Goal: Task Accomplishment & Management: Manage account settings

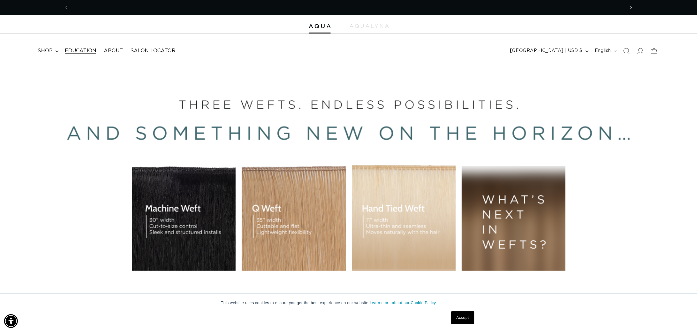
scroll to position [0, 1112]
click at [642, 50] on icon at bounding box center [640, 51] width 7 height 7
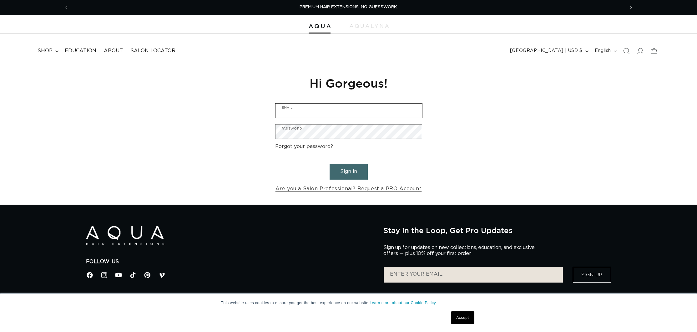
click at [330, 113] on input "Email" at bounding box center [348, 110] width 146 height 14
type input "[EMAIL_ADDRESS][DOMAIN_NAME]"
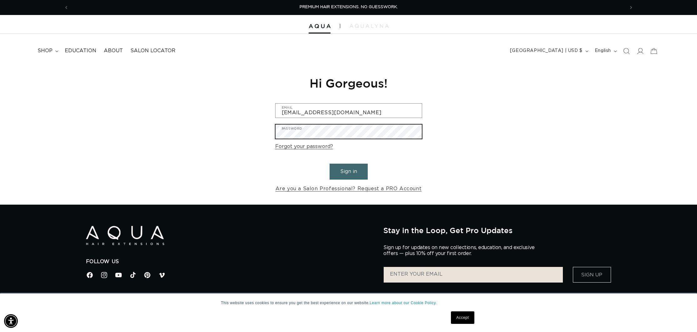
click at [330, 164] on button "Sign in" at bounding box center [349, 172] width 38 height 16
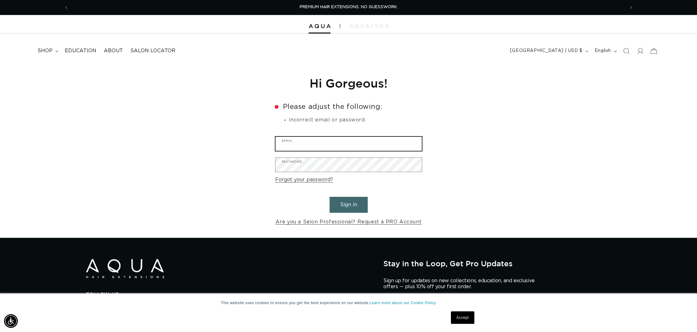
click at [307, 148] on input "Email" at bounding box center [348, 144] width 146 height 14
click at [291, 179] on link "Forgot your password?" at bounding box center [304, 179] width 58 height 9
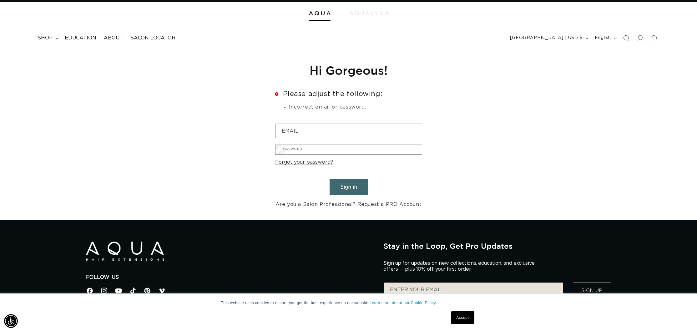
scroll to position [0, 556]
click at [0, 0] on input "Email" at bounding box center [0, 0] width 0 height 0
type input "desk@salon-bliss.com"
click at [0, 0] on button "Submit" at bounding box center [0, 0] width 0 height 0
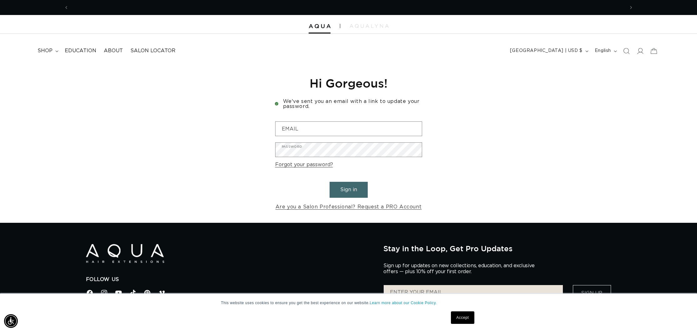
scroll to position [0, 1112]
